Goal: Information Seeking & Learning: Compare options

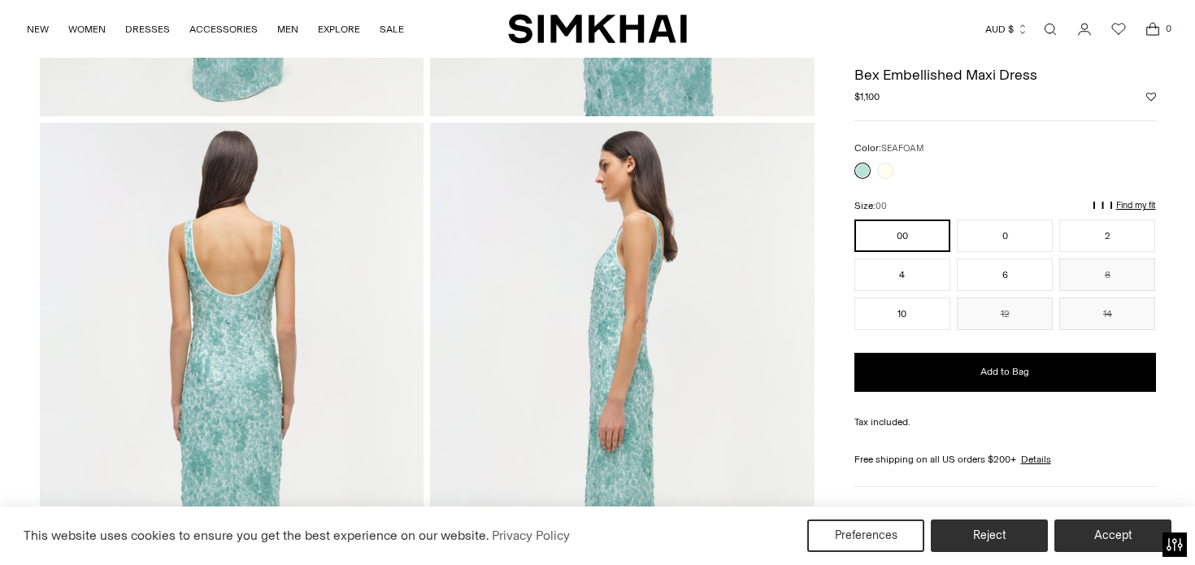
scroll to position [488, 0]
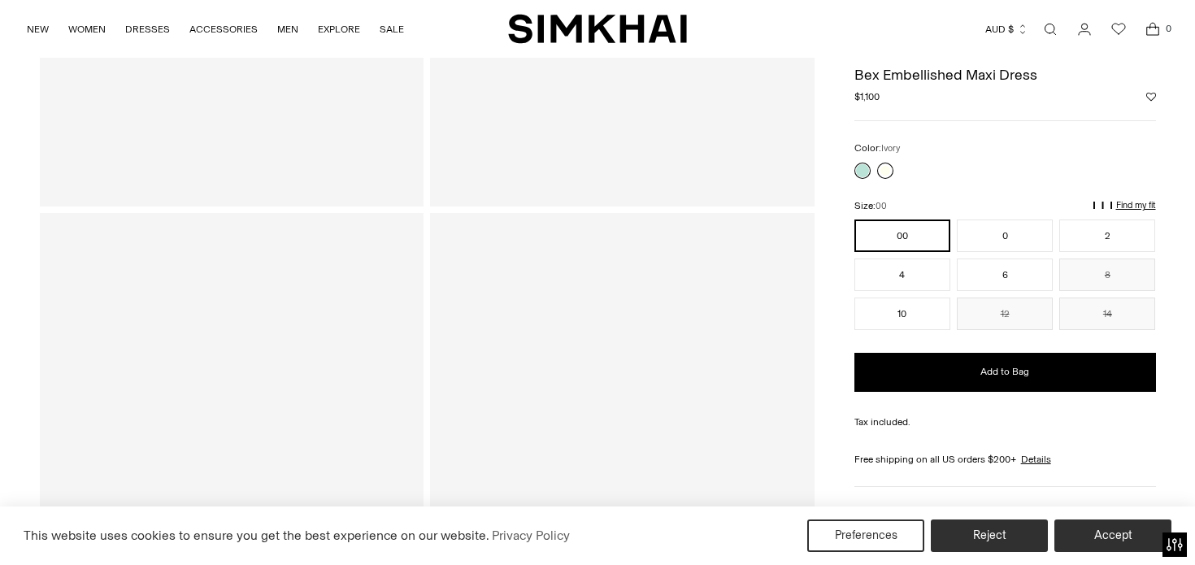
click at [880, 170] on link at bounding box center [885, 171] width 16 height 16
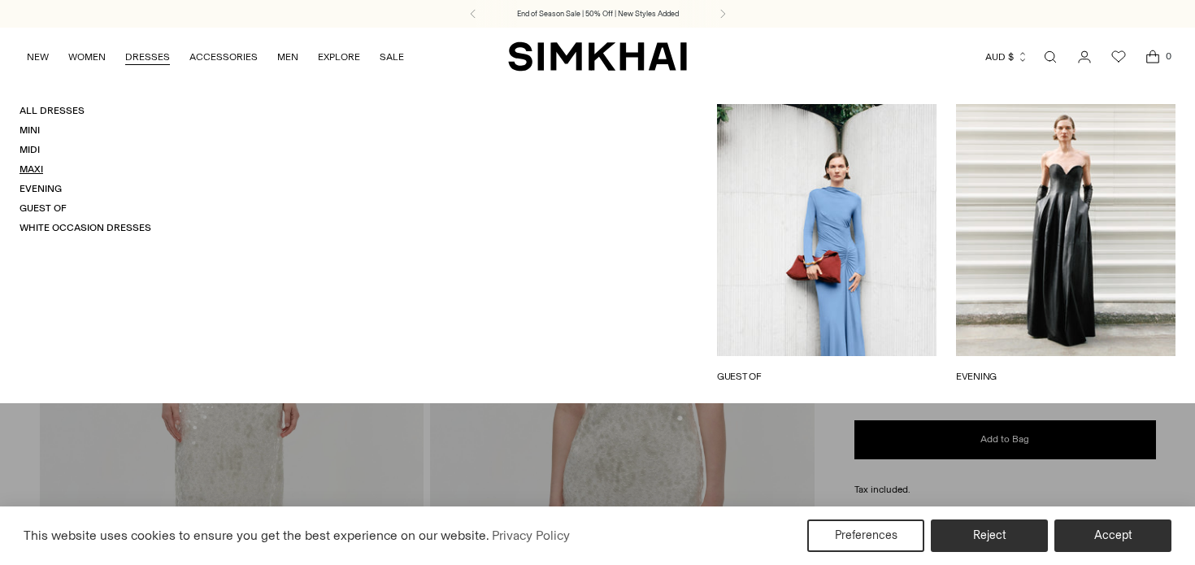
click at [30, 171] on link "Maxi" at bounding box center [32, 168] width 24 height 11
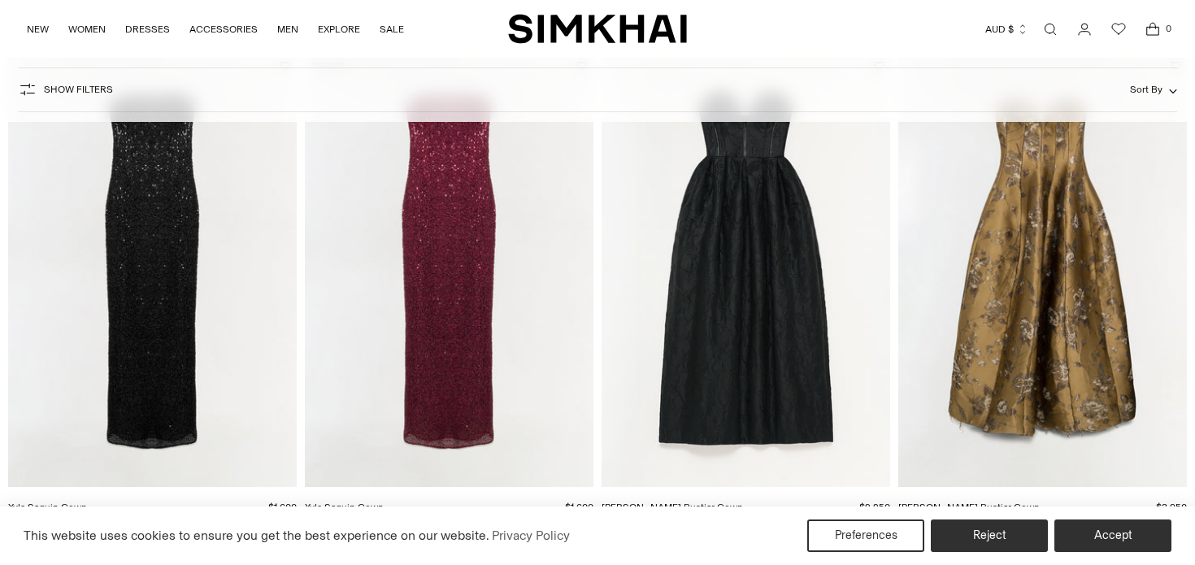
scroll to position [169, 0]
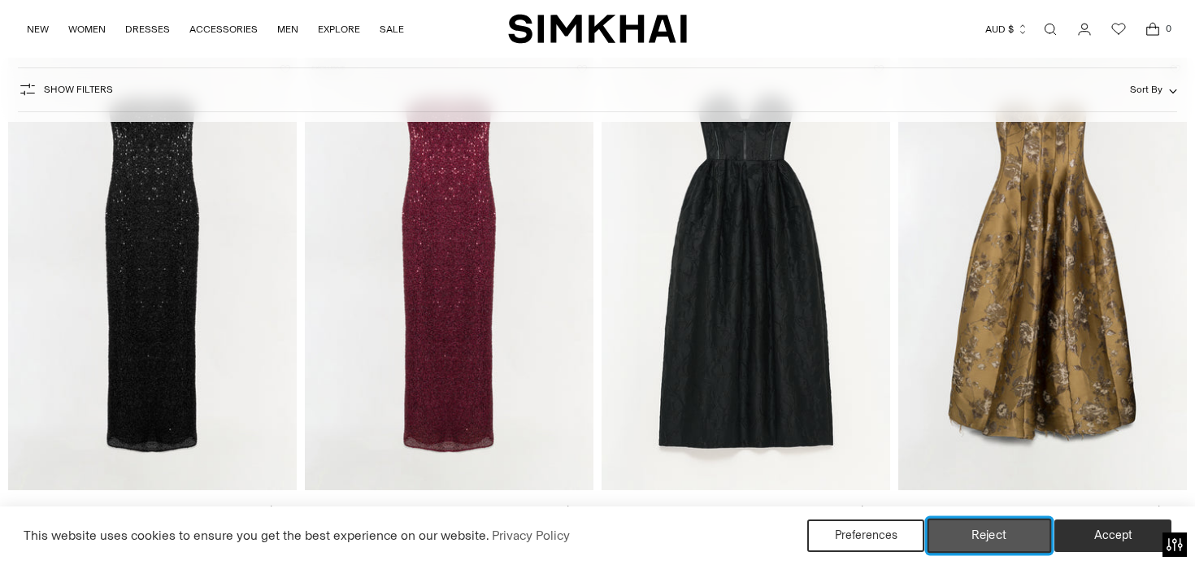
click at [995, 530] on button "Reject" at bounding box center [989, 536] width 124 height 34
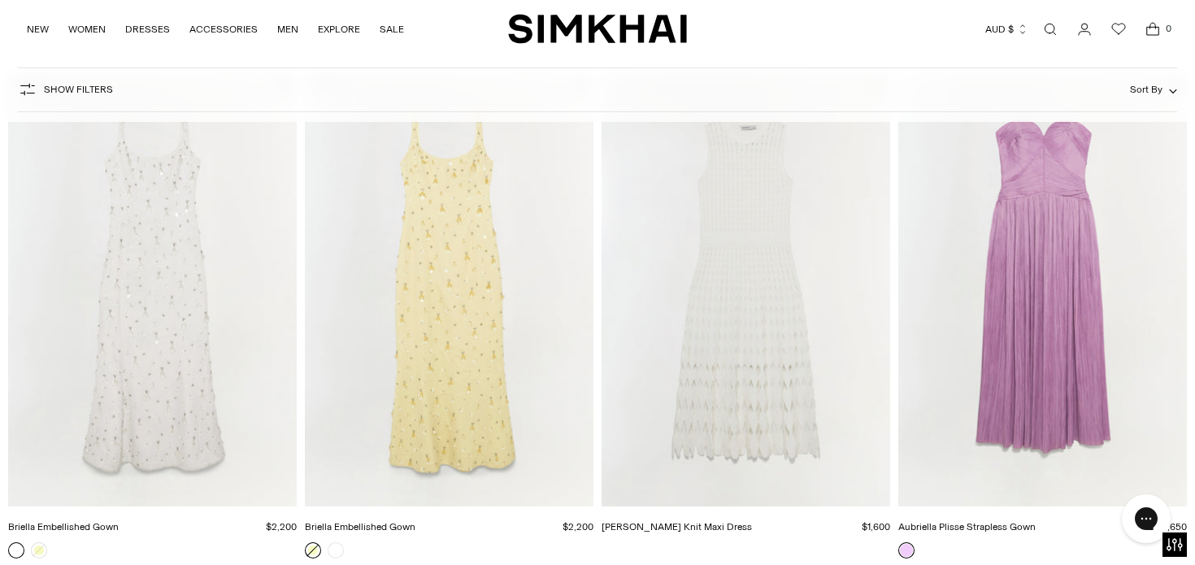
scroll to position [1706, 0]
click at [0, 0] on img "Briella Embellished Gown" at bounding box center [0, 0] width 0 height 0
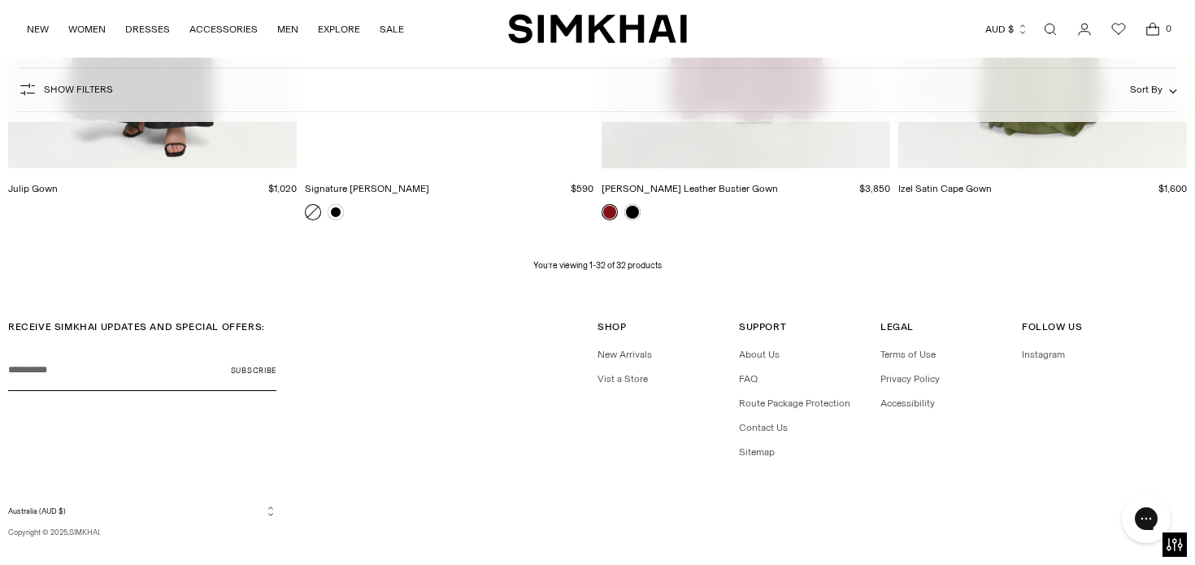
scroll to position [4118, 0]
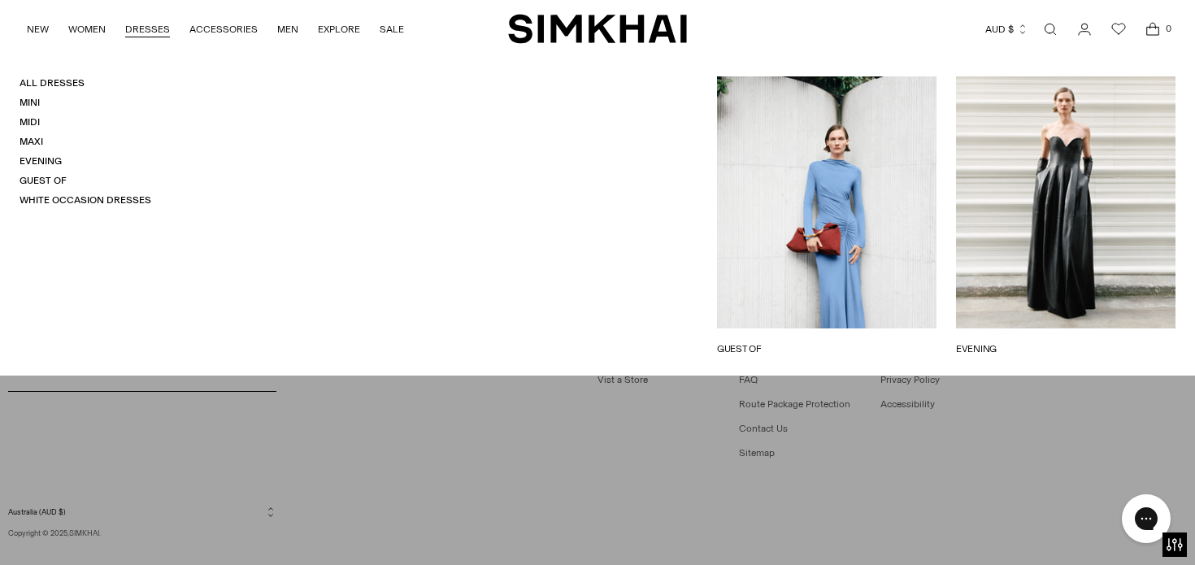
click at [1050, 341] on link "EVENING" at bounding box center [1065, 348] width 219 height 15
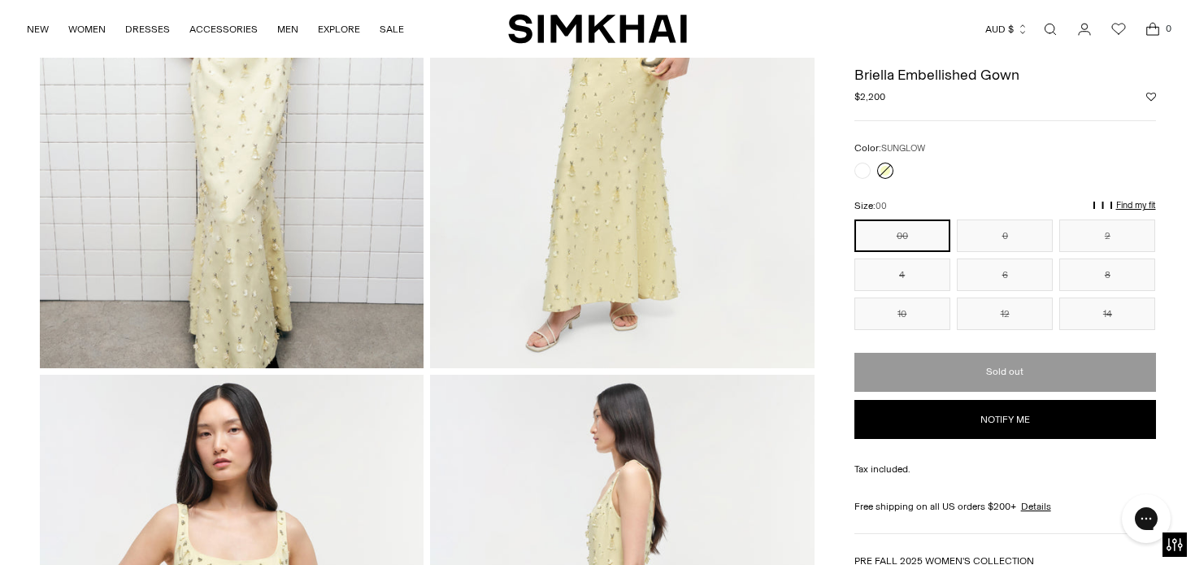
scroll to position [159, 0]
